Goal: Consume media (video, audio)

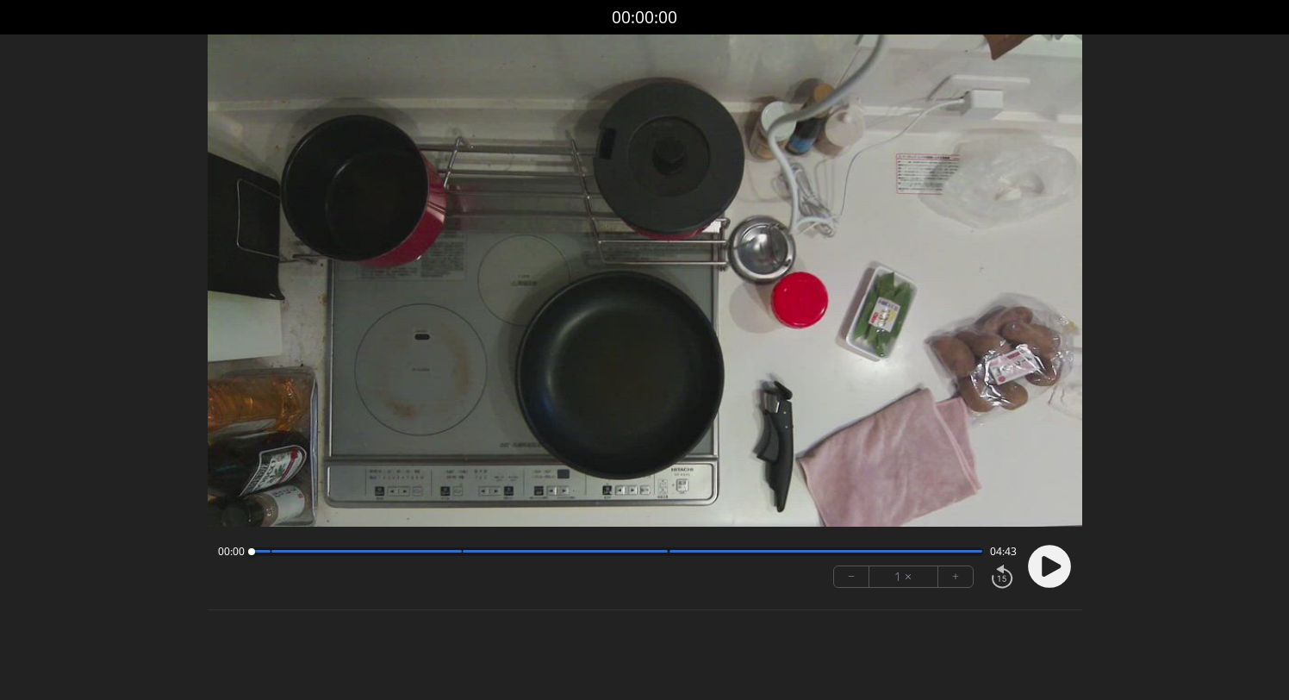
click at [1067, 575] on circle at bounding box center [1049, 565] width 43 height 43
click at [425, 550] on div at bounding box center [366, 551] width 190 height 3
click at [270, 551] on div at bounding box center [617, 551] width 731 height 9
click at [1056, 572] on circle at bounding box center [1049, 565] width 43 height 43
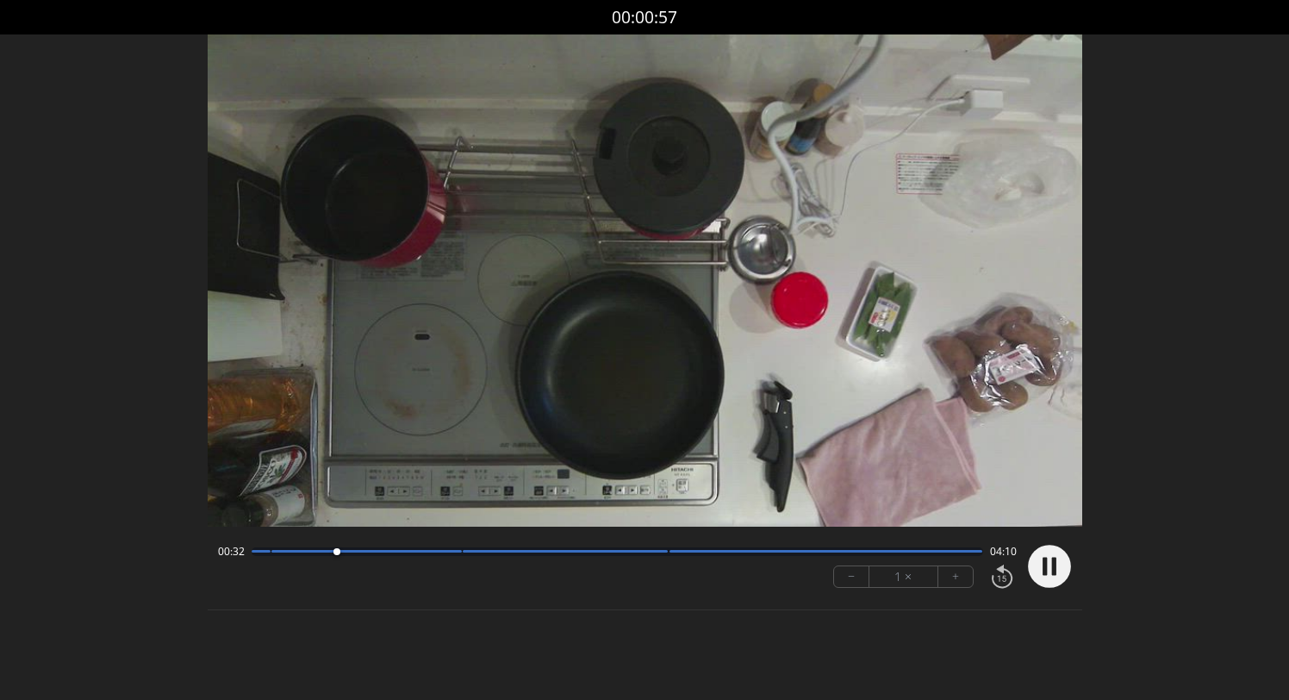
click at [434, 547] on div at bounding box center [617, 551] width 731 height 9
click at [446, 553] on div at bounding box center [446, 551] width 23 height 23
click at [660, 550] on div at bounding box center [565, 551] width 205 height 3
click at [684, 550] on div at bounding box center [826, 551] width 314 height 3
click at [1053, 569] on icon at bounding box center [1053, 566] width 4 height 18
